Goal: Task Accomplishment & Management: Use online tool/utility

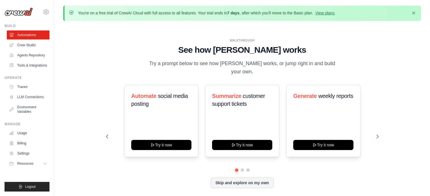
click at [119, 14] on p "You're on a free trial of CrewAI Cloud with full access to all features. Your t…" at bounding box center [207, 13] width 258 height 6
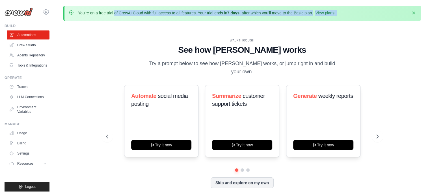
click at [119, 14] on p "You're on a free trial of CrewAI Cloud with full access to all features. Your t…" at bounding box center [207, 13] width 258 height 6
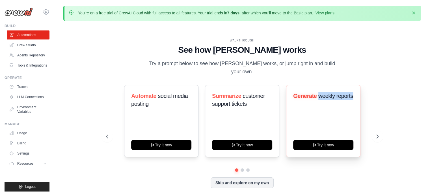
drag, startPoint x: 318, startPoint y: 92, endPoint x: 354, endPoint y: 92, distance: 35.9
click at [354, 92] on div "Generate weekly reports Try it now" at bounding box center [323, 121] width 74 height 72
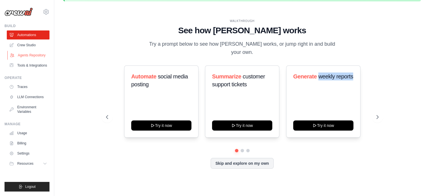
click at [30, 58] on link "Agents Repository" at bounding box center [28, 55] width 43 height 9
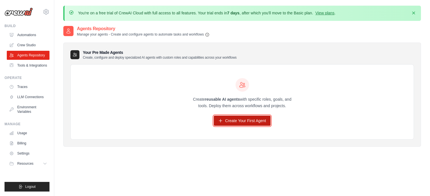
click at [230, 118] on link "Create Your First Agent" at bounding box center [242, 121] width 57 height 10
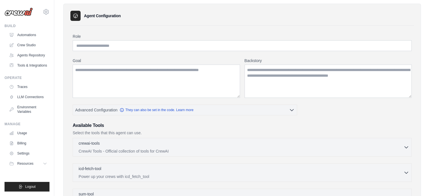
scroll to position [57, 0]
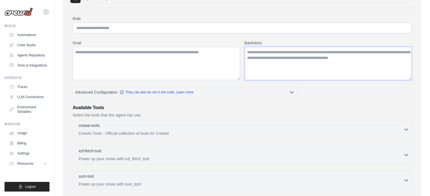
click at [269, 70] on textarea "Backstory" at bounding box center [328, 63] width 167 height 33
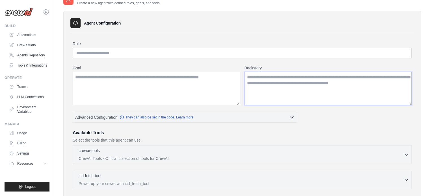
scroll to position [0, 0]
